Goal: Task Accomplishment & Management: Use online tool/utility

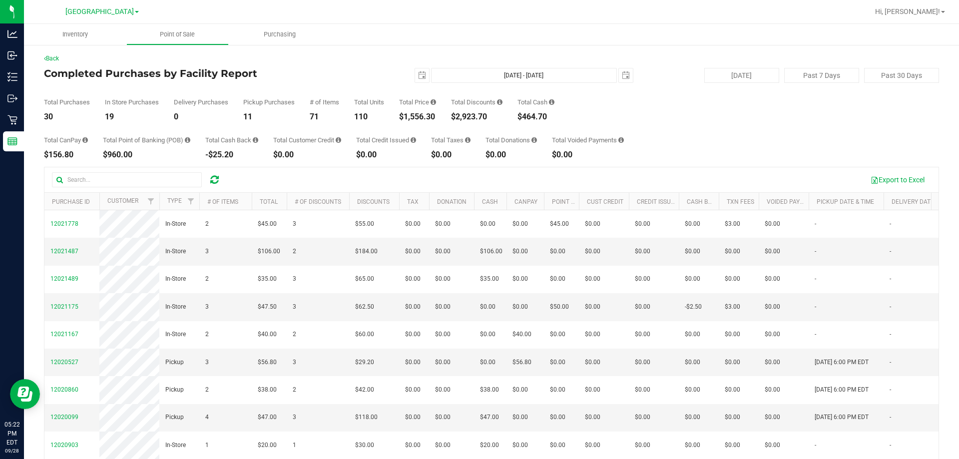
click at [478, 128] on div "Total CanPay $156.80 Total Point of Banking (POB) $960.00 Total Cash Back -$25.…" at bounding box center [491, 140] width 895 height 38
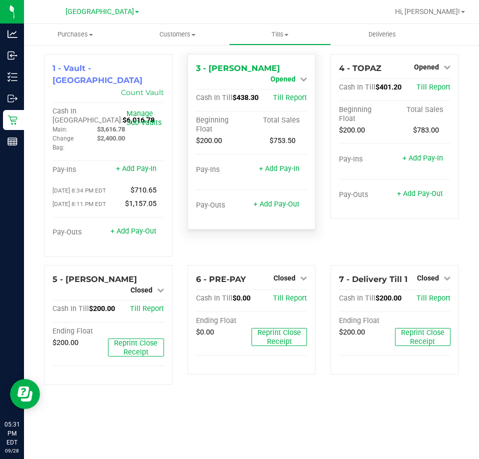
click at [288, 75] on span "Opened" at bounding box center [282, 79] width 25 height 8
click at [292, 88] on link "Close Till" at bounding box center [284, 88] width 27 height 8
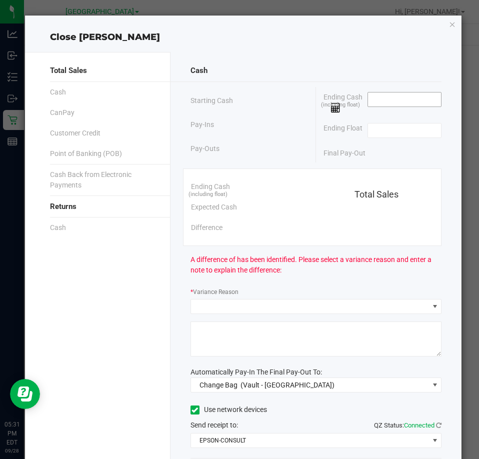
click at [410, 100] on input at bounding box center [404, 99] width 73 height 14
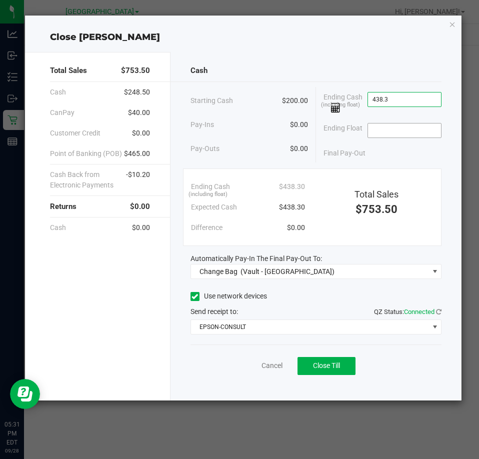
click at [407, 130] on input at bounding box center [404, 130] width 73 height 14
type input "$438.30"
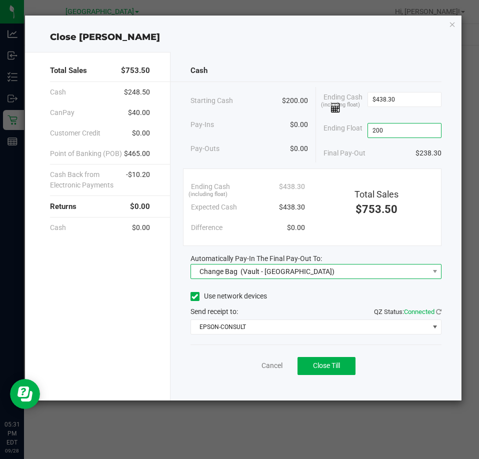
click at [325, 265] on span "Change Bag (Vault - South Tampa WC)" at bounding box center [309, 271] width 237 height 14
type input "$200.00"
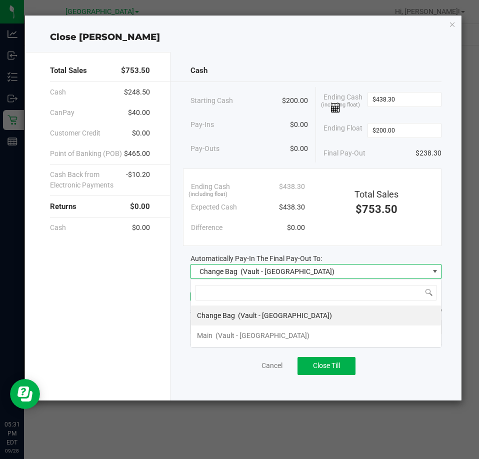
scroll to position [15, 251]
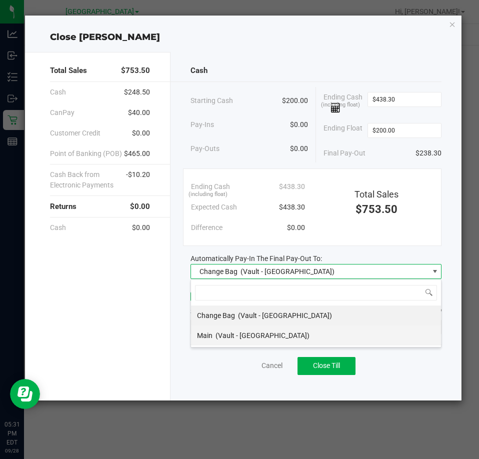
click at [229, 338] on span "(Vault - South Tampa WC)" at bounding box center [262, 335] width 94 height 8
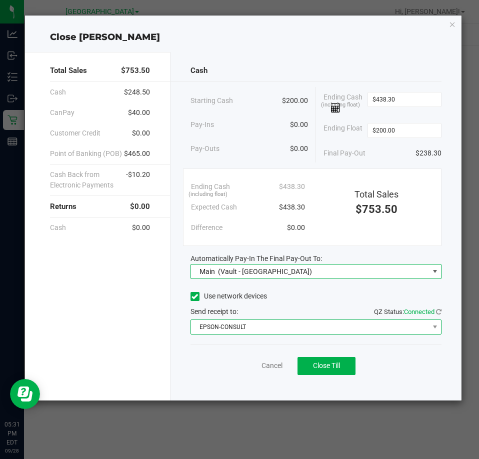
click at [203, 332] on span "EPSON-CONSULT" at bounding box center [309, 327] width 237 height 14
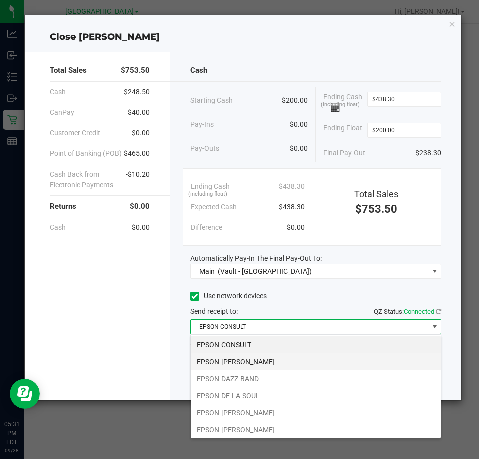
click at [239, 363] on li "EPSON-DAVID-CROSBY" at bounding box center [316, 361] width 250 height 17
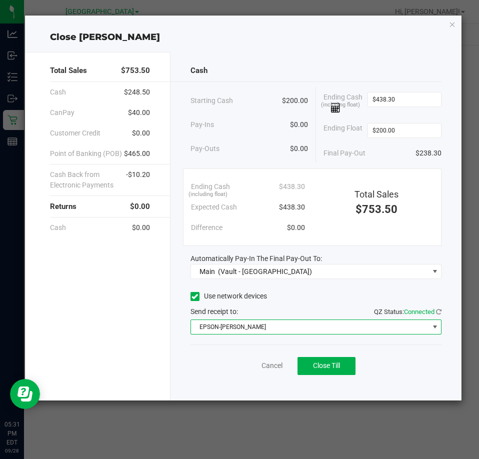
click at [227, 371] on div "Cancel Close Till" at bounding box center [315, 363] width 251 height 38
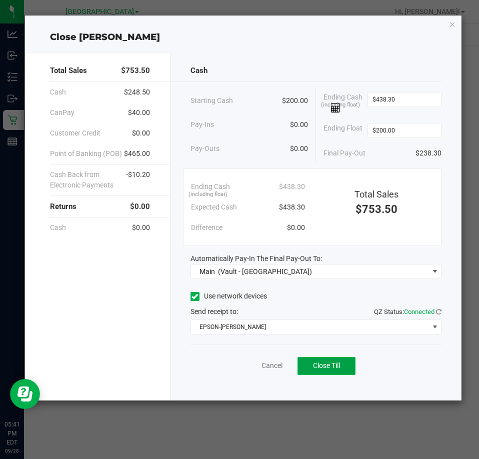
click at [315, 367] on span "Close Till" at bounding box center [326, 365] width 27 height 8
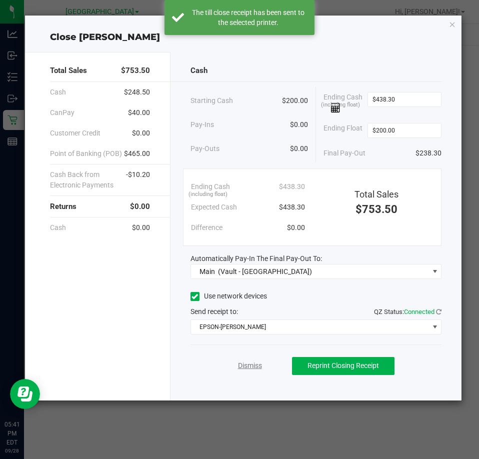
click at [245, 367] on link "Dismiss" at bounding box center [250, 365] width 24 height 10
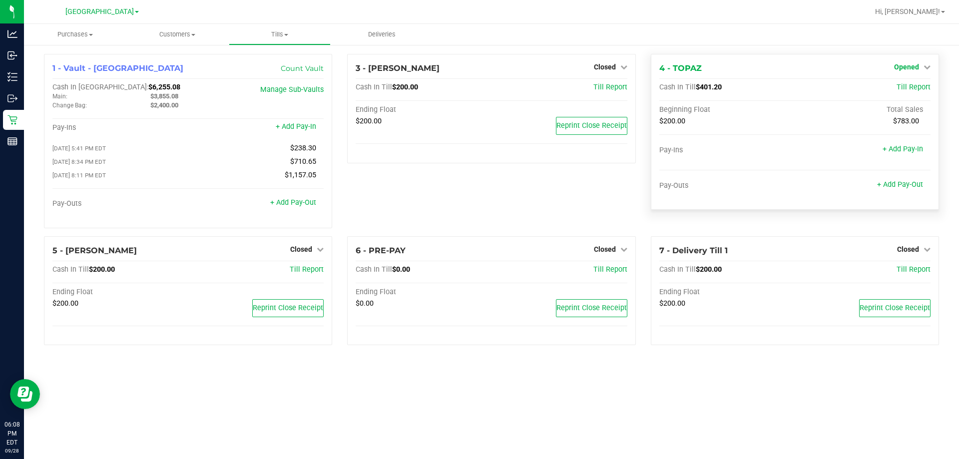
click at [478, 71] on span "Opened" at bounding box center [906, 67] width 25 height 8
click at [478, 93] on div "Close Till" at bounding box center [908, 88] width 74 height 12
click at [478, 87] on link "Close Till" at bounding box center [907, 88] width 27 height 8
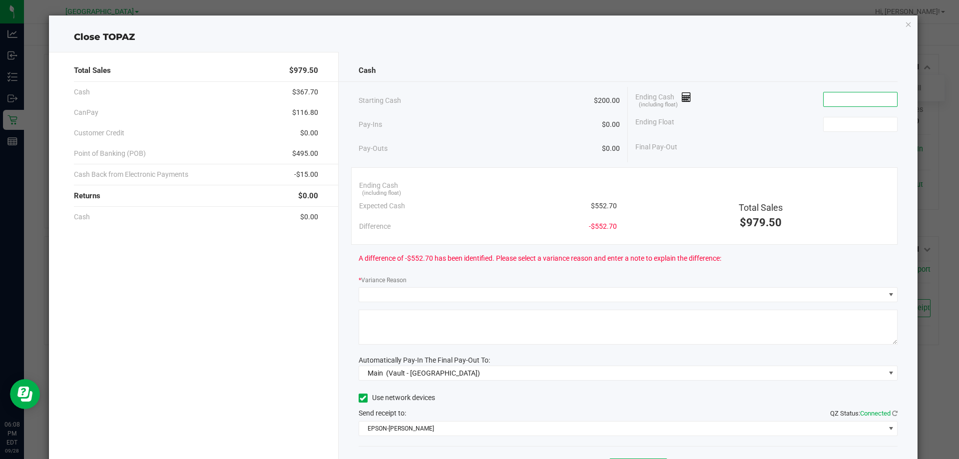
click at [478, 102] on input at bounding box center [860, 99] width 73 height 14
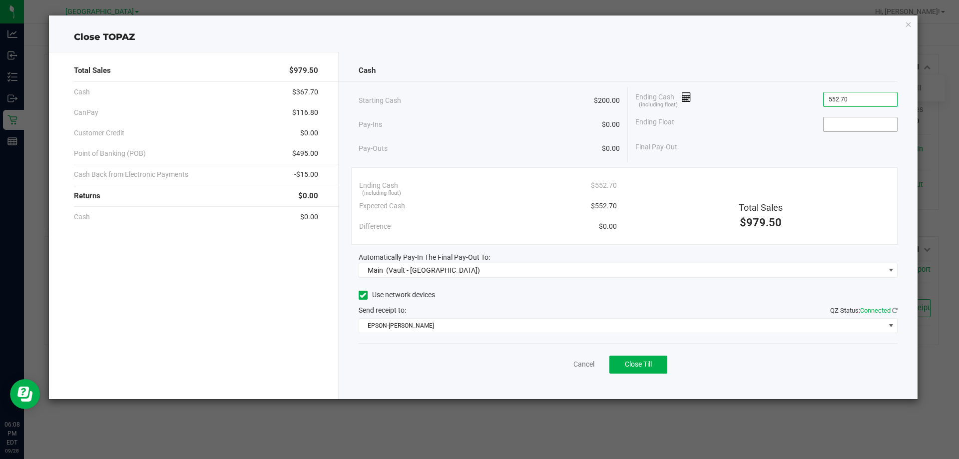
type input "$552.70"
click at [478, 123] on input at bounding box center [860, 124] width 73 height 14
type input "$200.00"
click at [478, 130] on div "Ending Float $200.00" at bounding box center [766, 124] width 262 height 25
click at [478, 357] on button "Close Till" at bounding box center [638, 365] width 58 height 18
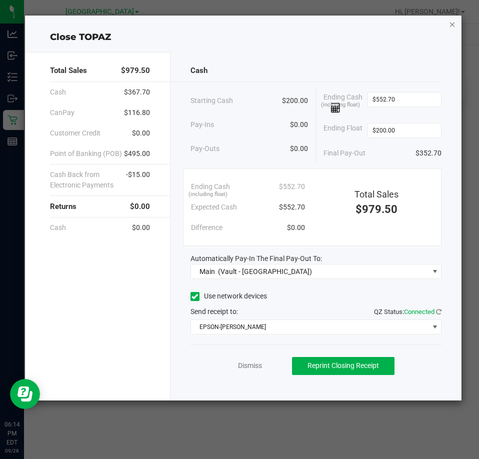
click at [450, 25] on icon "button" at bounding box center [452, 24] width 7 height 12
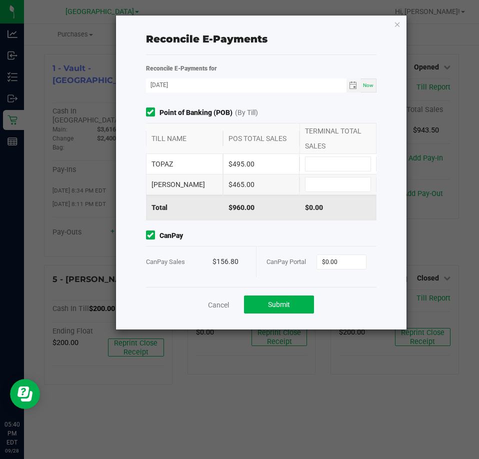
click at [336, 173] on div "TOPAZ $495.00" at bounding box center [261, 164] width 231 height 20
click at [337, 170] on input at bounding box center [337, 164] width 65 height 14
type input "$495.00"
click at [338, 179] on input at bounding box center [337, 184] width 65 height 14
type input "$465.00"
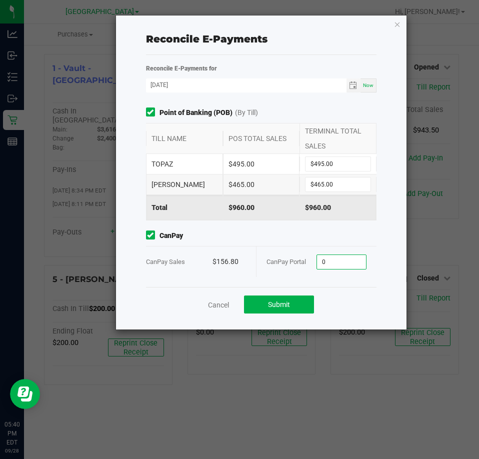
click at [342, 266] on input "0" at bounding box center [341, 262] width 49 height 14
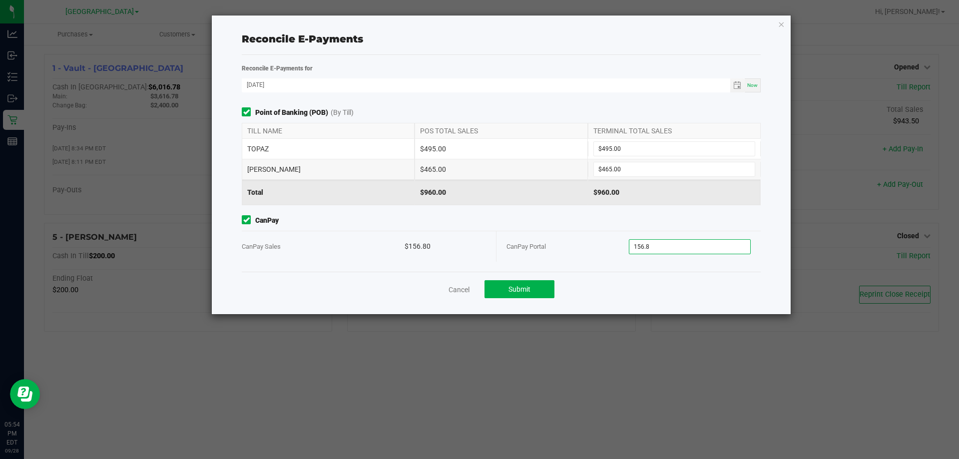
type input "$156.80"
click at [478, 273] on div "Cancel Submit" at bounding box center [501, 289] width 519 height 34
click at [478, 283] on button "Submit" at bounding box center [520, 289] width 70 height 18
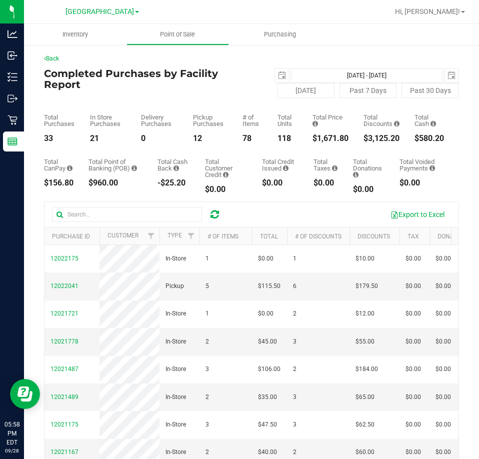
drag, startPoint x: 392, startPoint y: 138, endPoint x: 356, endPoint y: 140, distance: 36.1
click at [356, 140] on div "Total Purchases 33 In Store Purchases 21 Delivery Purchases 0 Pickup Purchases …" at bounding box center [251, 120] width 415 height 44
copy div "$3,125.20"
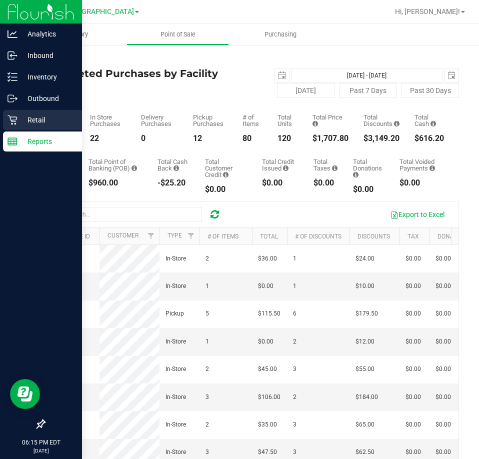
click at [11, 130] on link "Retail" at bounding box center [41, 120] width 82 height 21
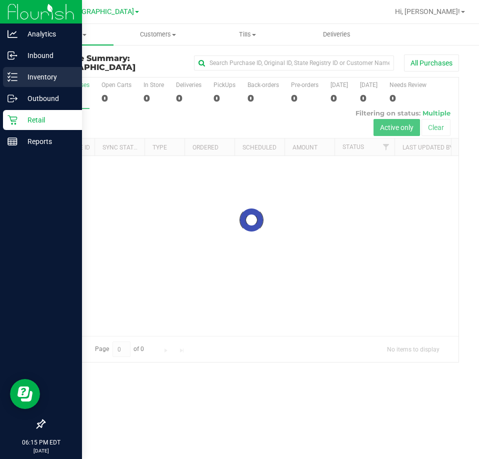
click at [61, 78] on p "Inventory" at bounding box center [47, 77] width 60 height 12
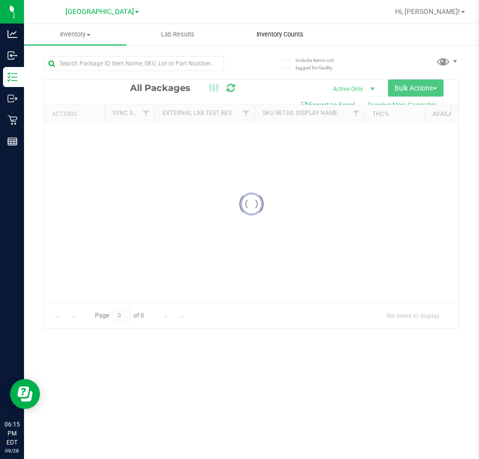
click at [291, 38] on span "Inventory Counts" at bounding box center [280, 34] width 74 height 9
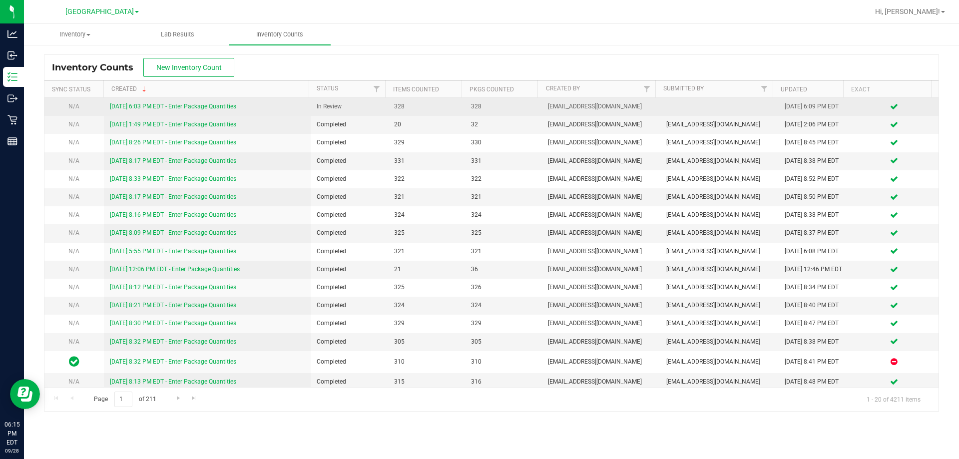
click at [235, 109] on link "[DATE] 6:03 PM EDT - Enter Package Quantities" at bounding box center [173, 106] width 126 height 7
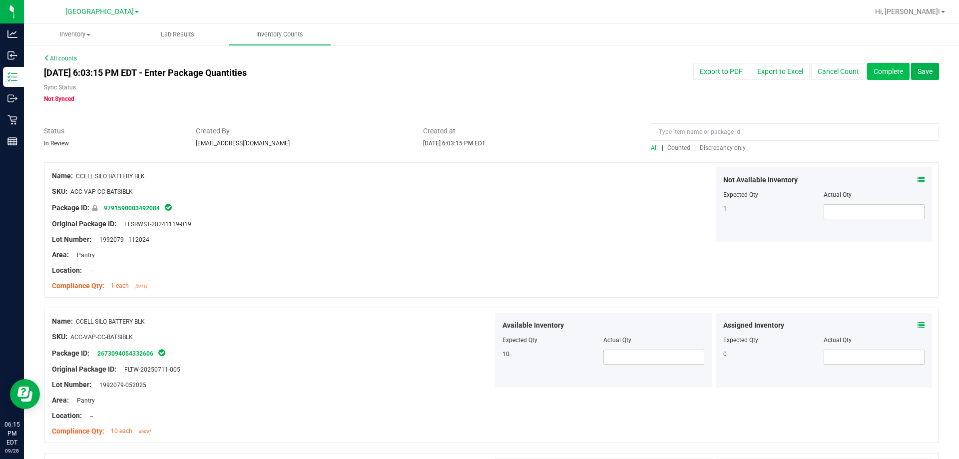
click at [479, 71] on button "Complete" at bounding box center [888, 71] width 42 height 17
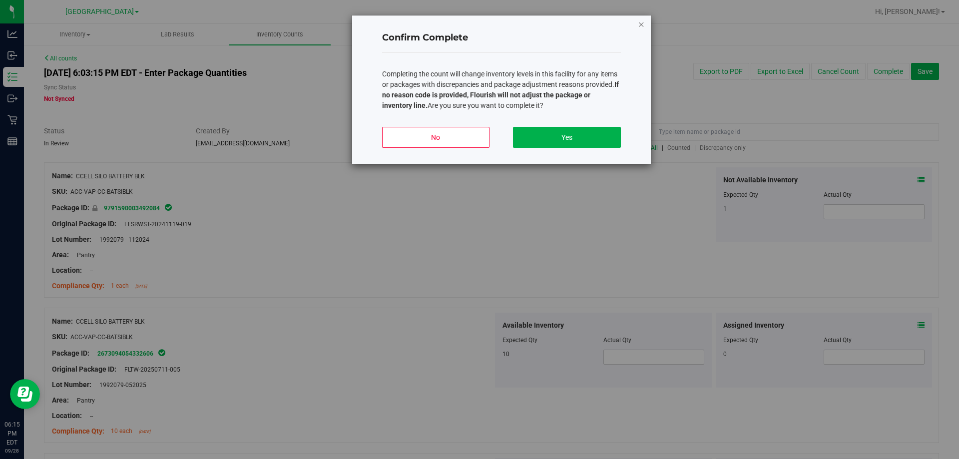
click at [479, 24] on icon "button" at bounding box center [641, 24] width 7 height 12
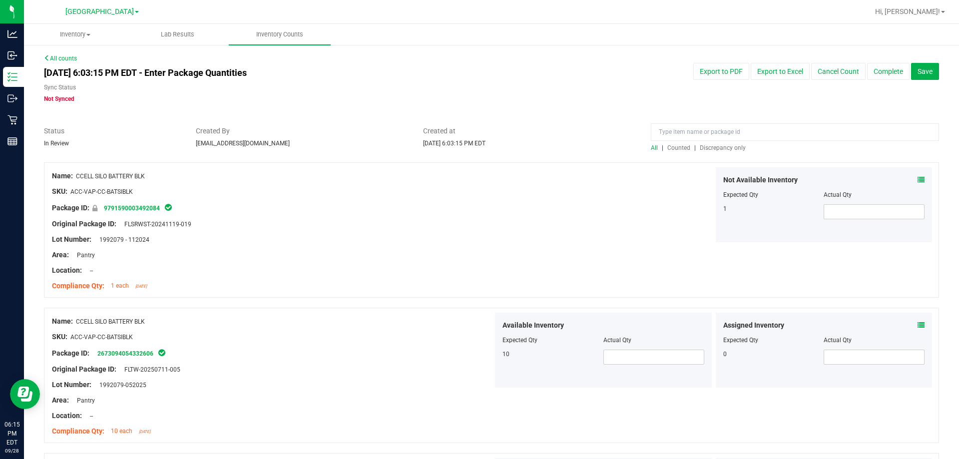
click at [479, 147] on span "Discrepancy only" at bounding box center [723, 147] width 46 height 7
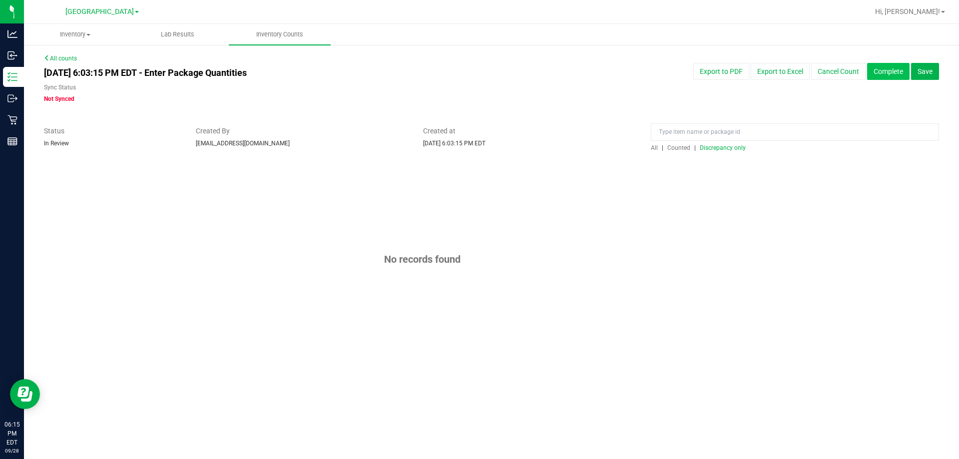
click at [479, 68] on button "Complete" at bounding box center [888, 71] width 42 height 17
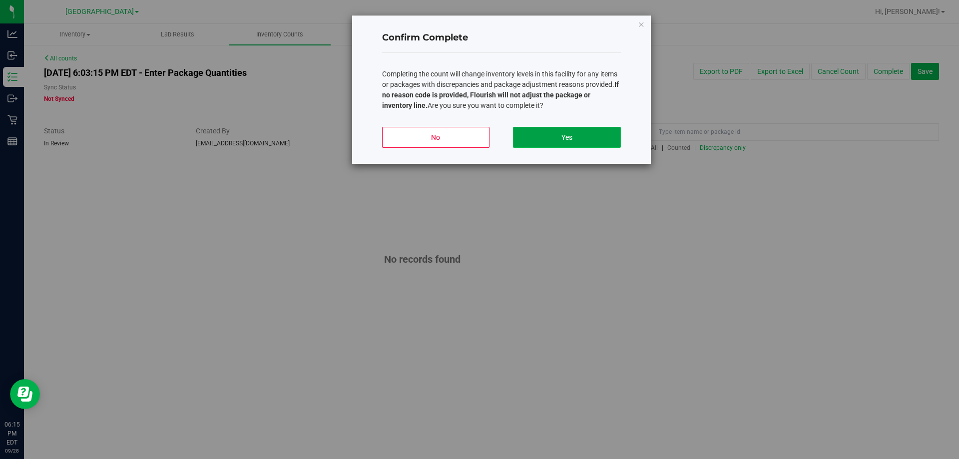
click at [479, 144] on button "Yes" at bounding box center [566, 137] width 107 height 21
